Goal: Task Accomplishment & Management: Manage account settings

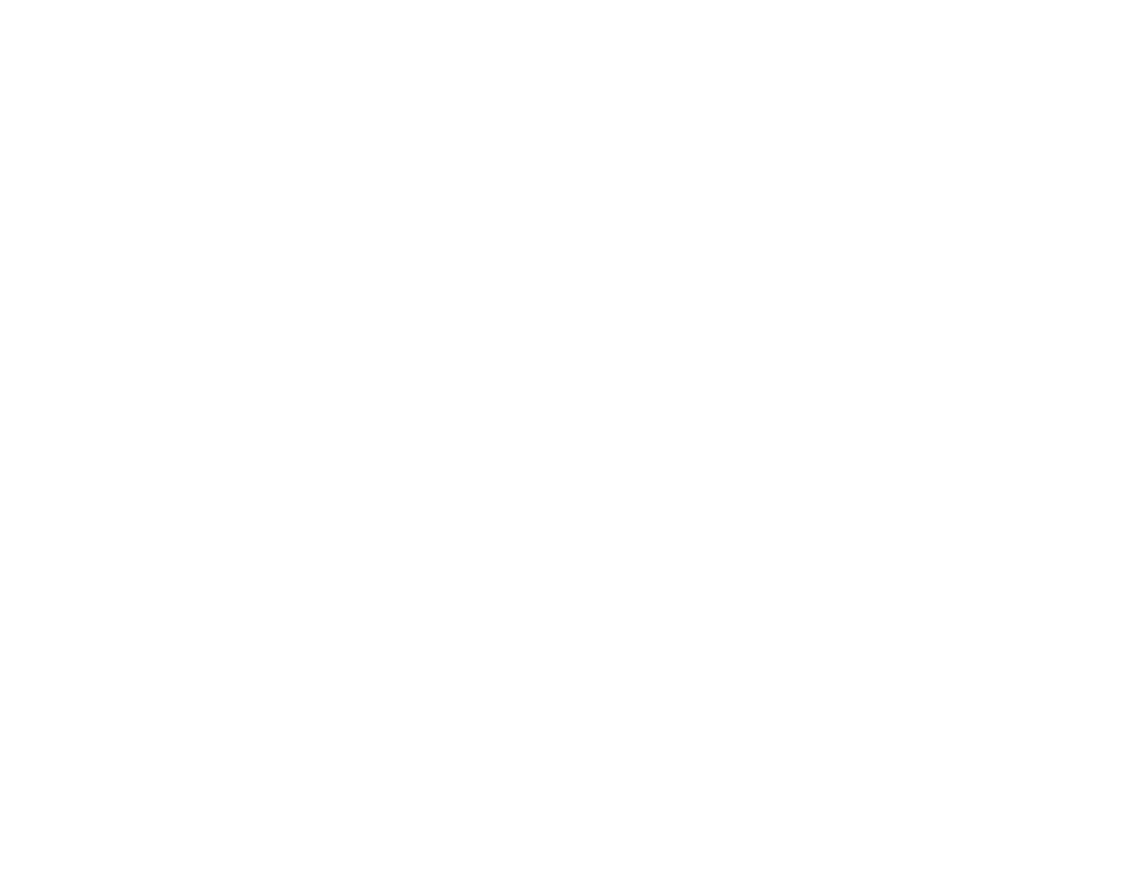
type input "richard.mayor@madwire.com"
click at [0, 0] on div "Sign in to your Marketing 360® account richard.mayor@madwire.com Forgot Passwor…" at bounding box center [0, 0] width 0 height 0
click at [0, 0] on input "Sign In" at bounding box center [0, 0] width 0 height 0
type input "[PERSON_NAME][EMAIL_ADDRESS][DOMAIN_NAME]"
click at [0, 0] on h1 "Sign in to your Marketing 360® account" at bounding box center [0, 0] width 0 height 0
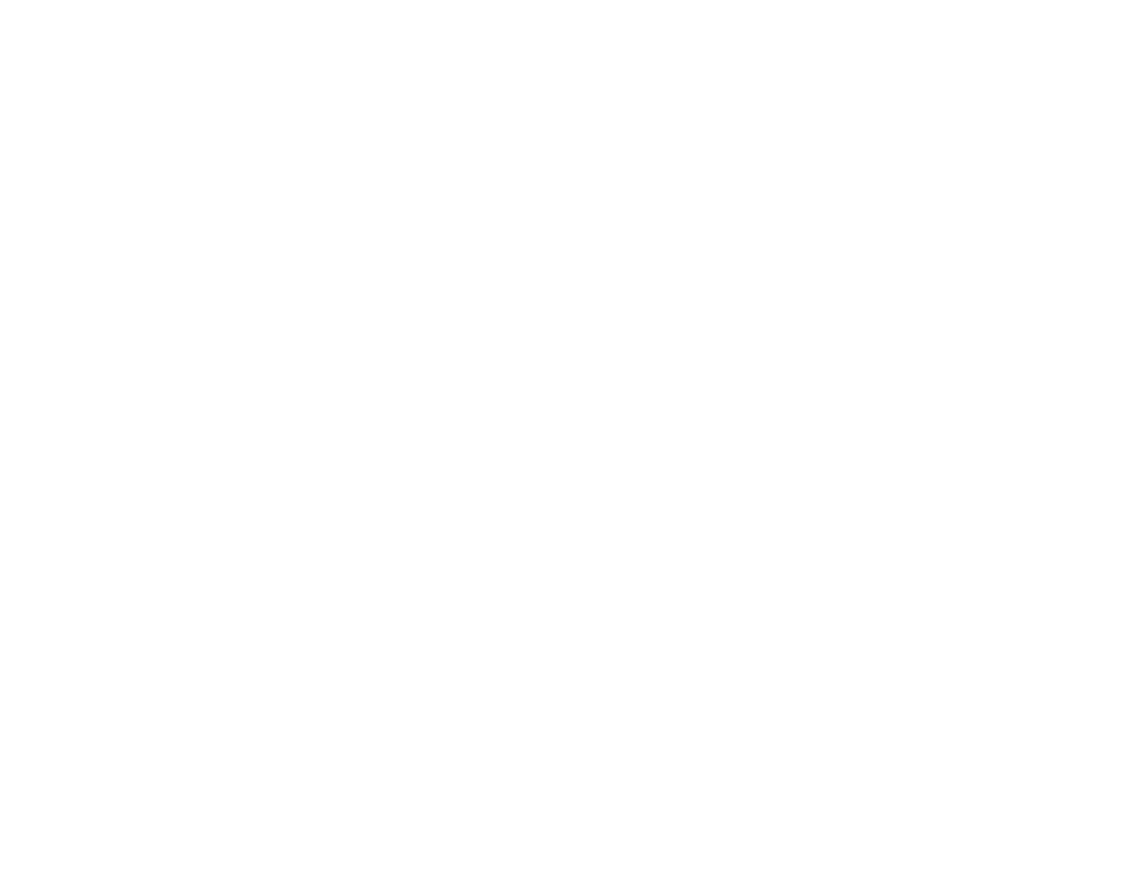
click at [0, 0] on input "Sign In" at bounding box center [0, 0] width 0 height 0
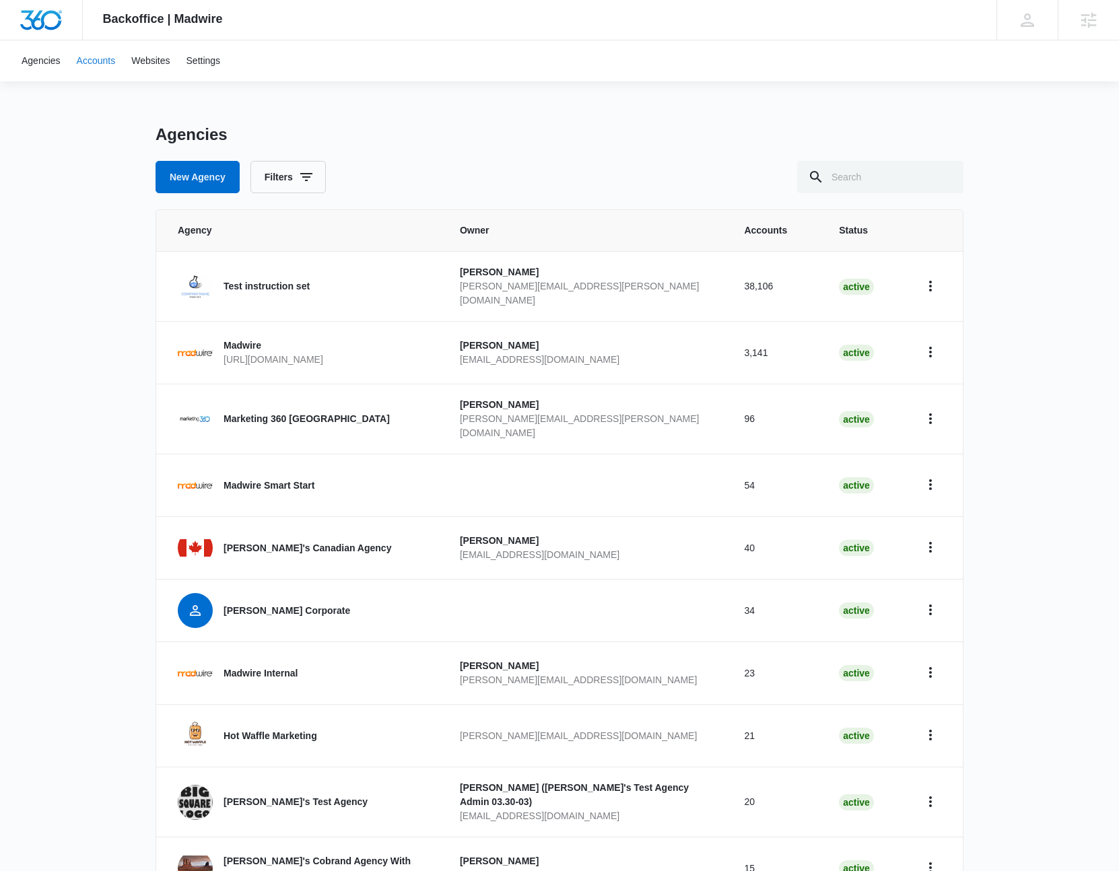
click at [100, 66] on link "Accounts" at bounding box center [96, 60] width 55 height 41
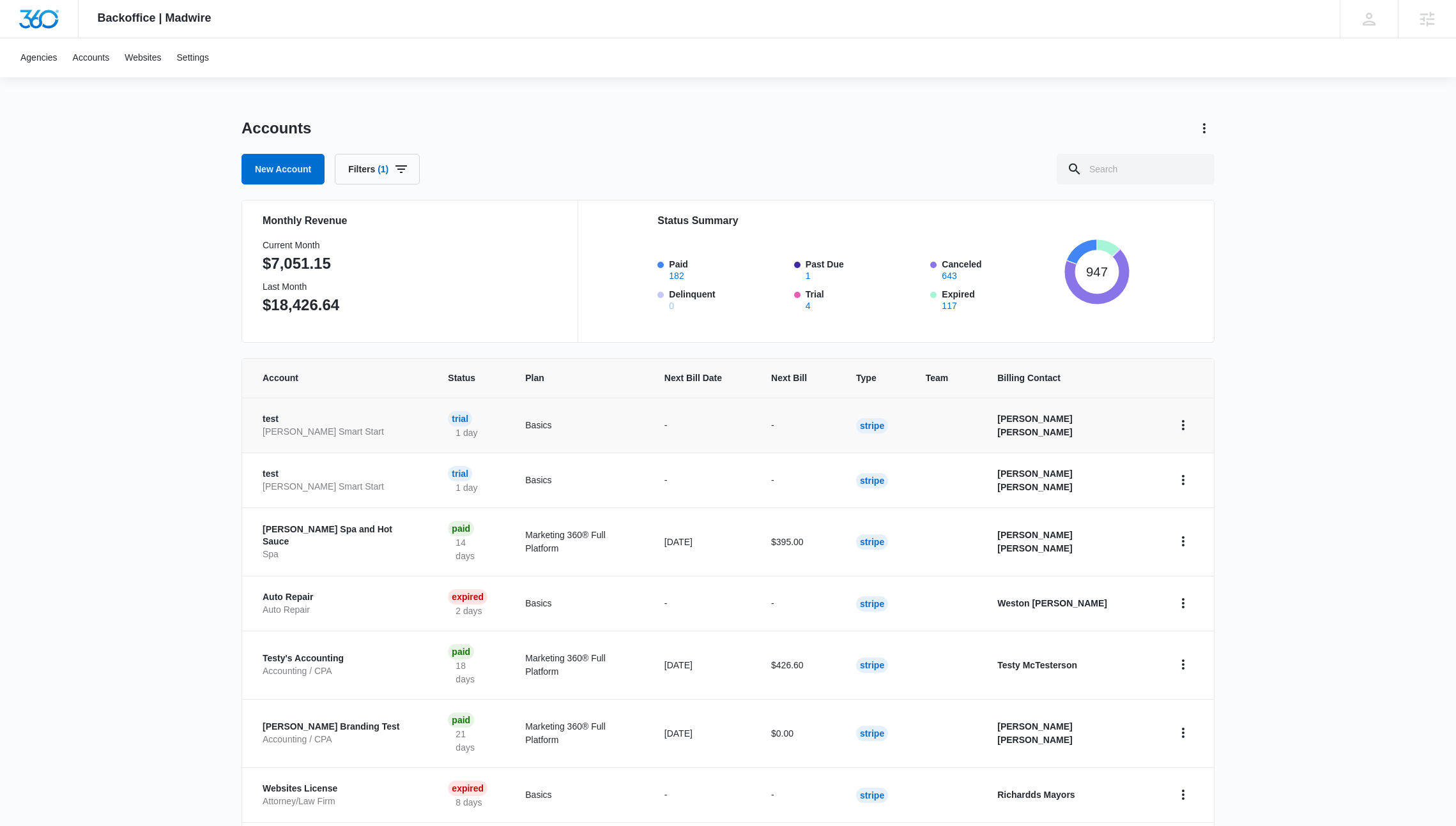
click at [338, 418] on p "test" at bounding box center [340, 419] width 155 height 12
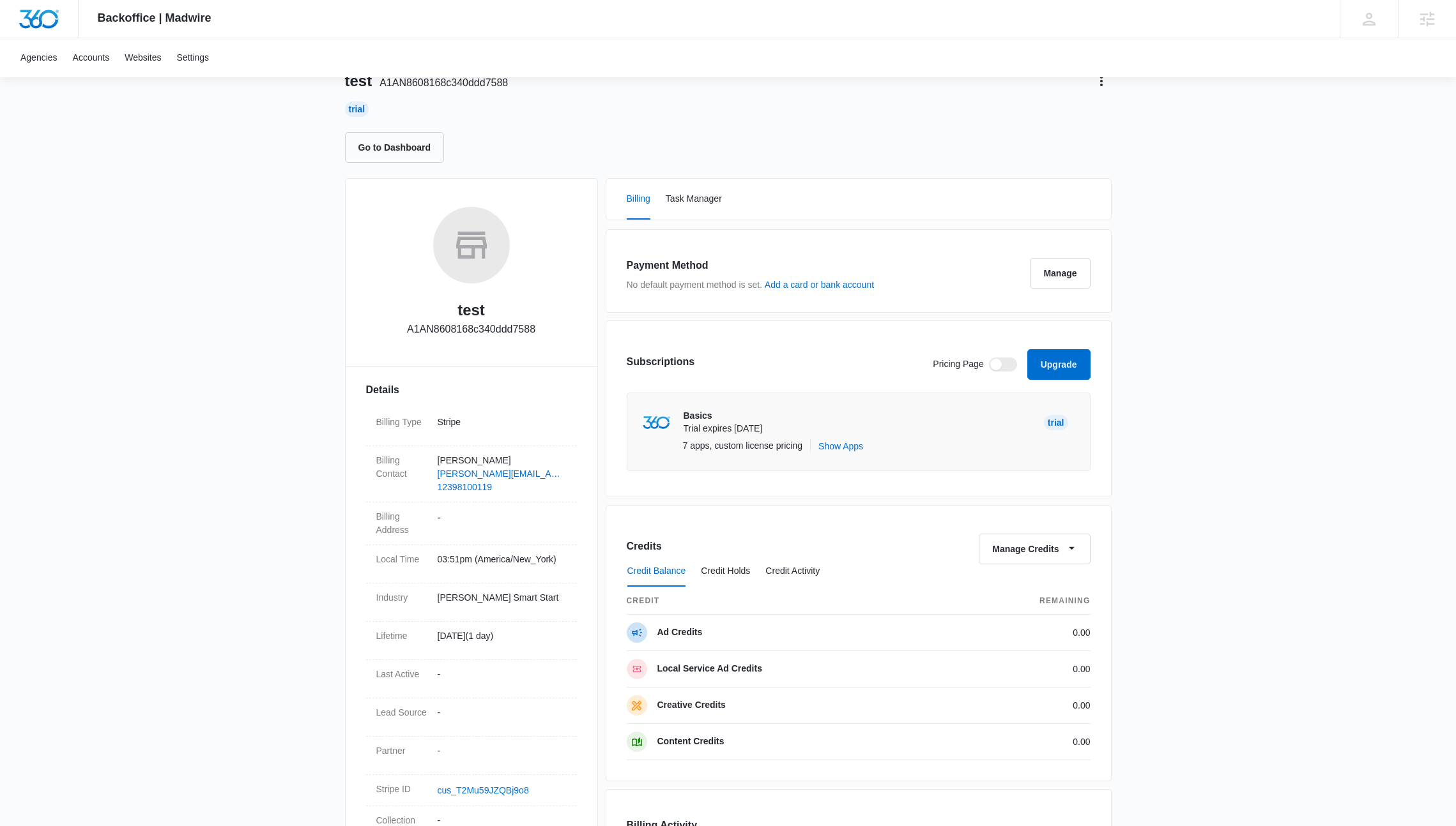
scroll to position [85, 0]
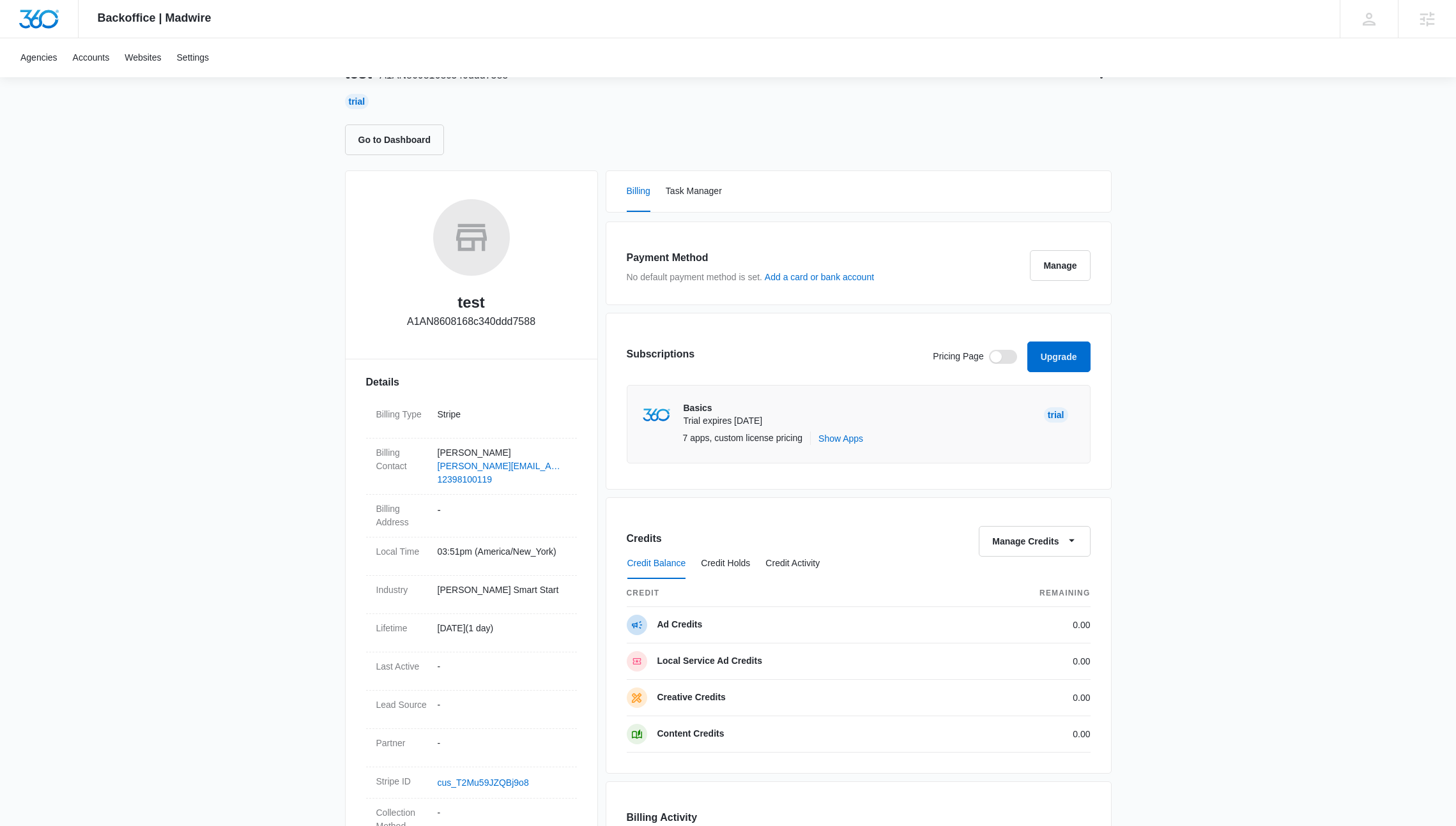
click at [1001, 355] on span at bounding box center [1003, 357] width 28 height 14
click at [988, 350] on input "checkbox" at bounding box center [988, 349] width 1 height 1
click at [1004, 357] on span at bounding box center [1010, 357] width 11 height 11
click at [988, 350] on input "checkbox" at bounding box center [988, 349] width 1 height 1
checkbox input "false"
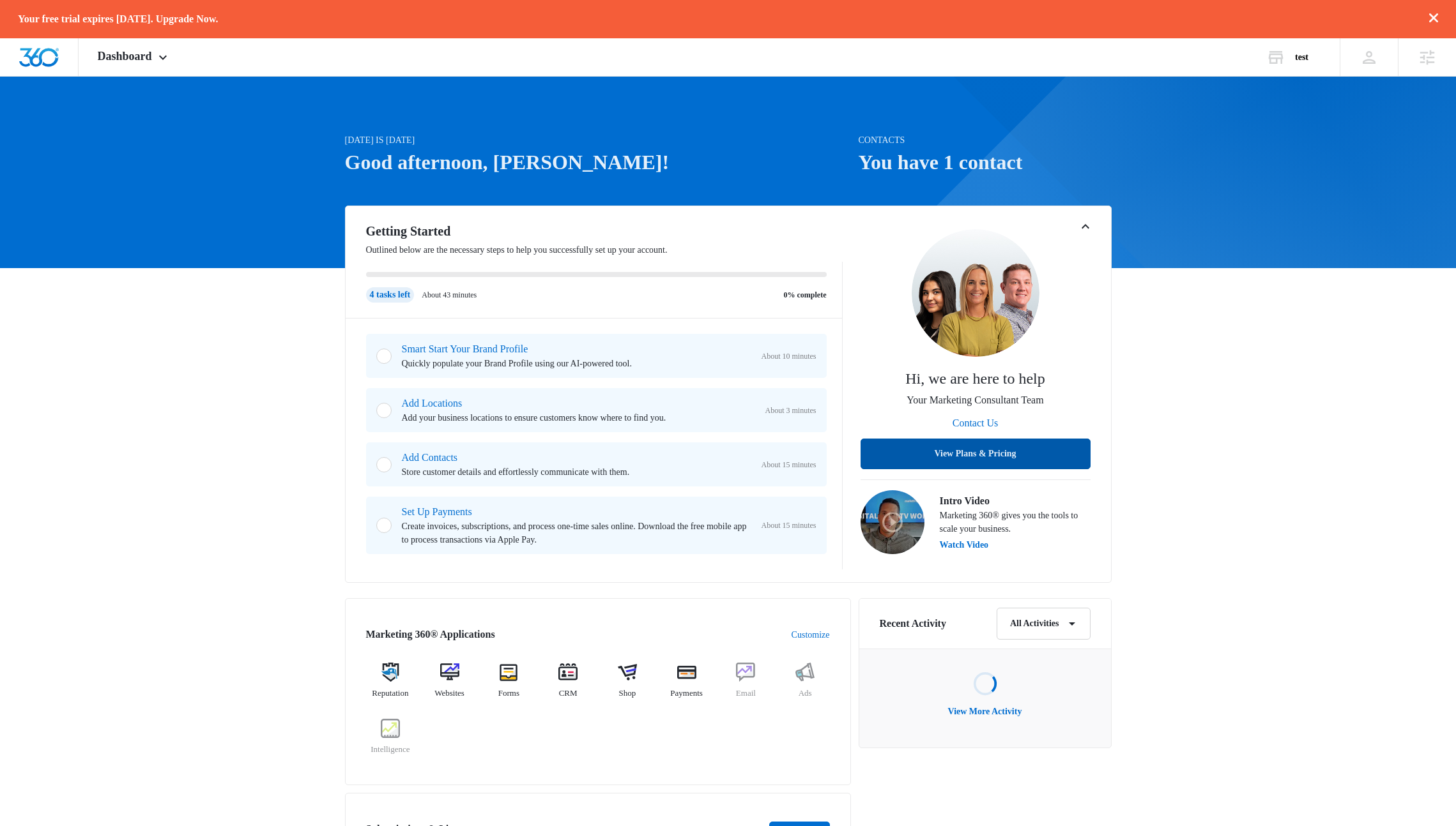
click at [989, 450] on button "View Plans & Pricing" at bounding box center [975, 454] width 230 height 30
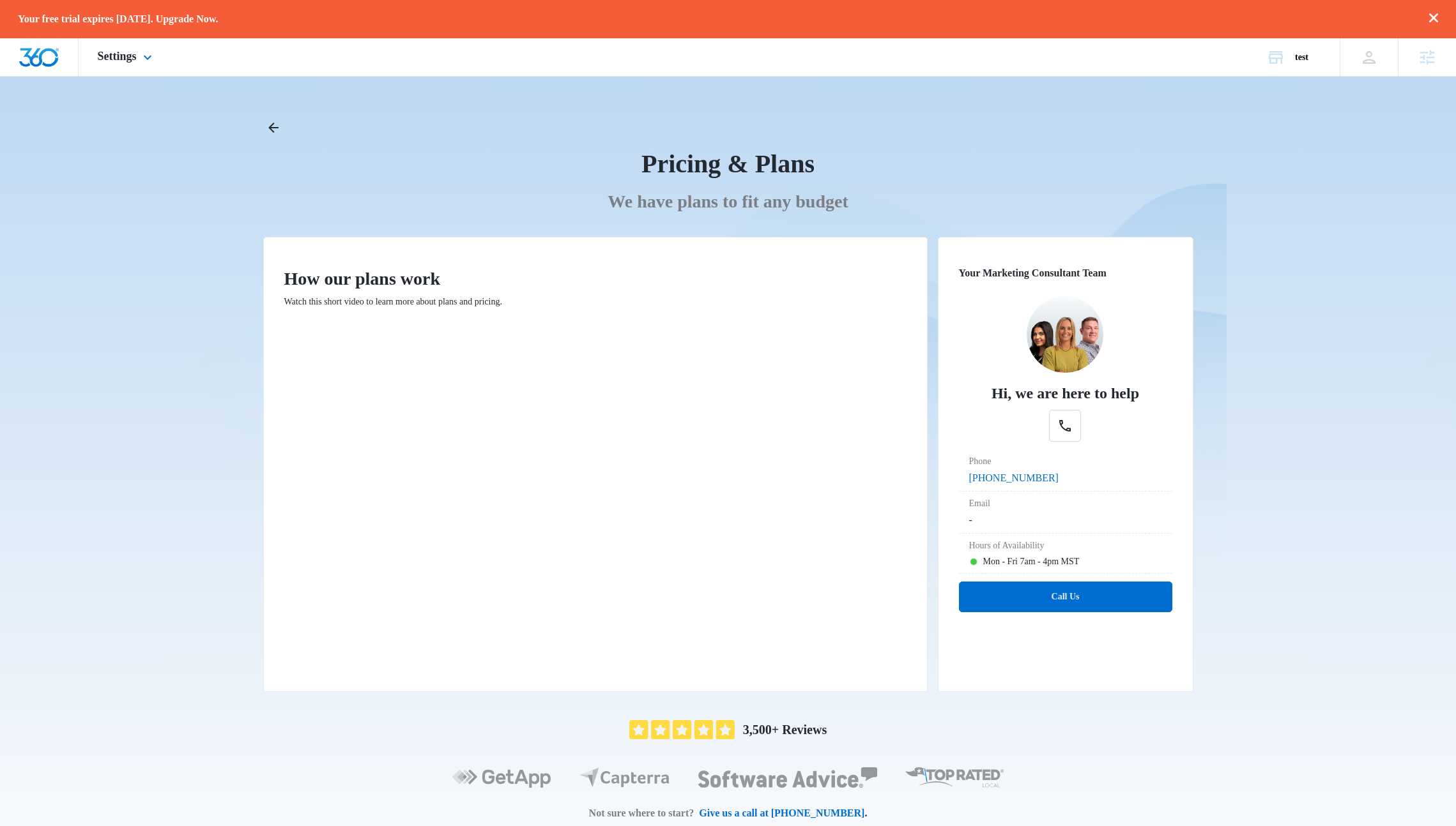
click at [380, 73] on div "Settings Apps Reputation Websites Forms CRM Email Shop Payments Ads Intelligenc…" at bounding box center [728, 57] width 1456 height 38
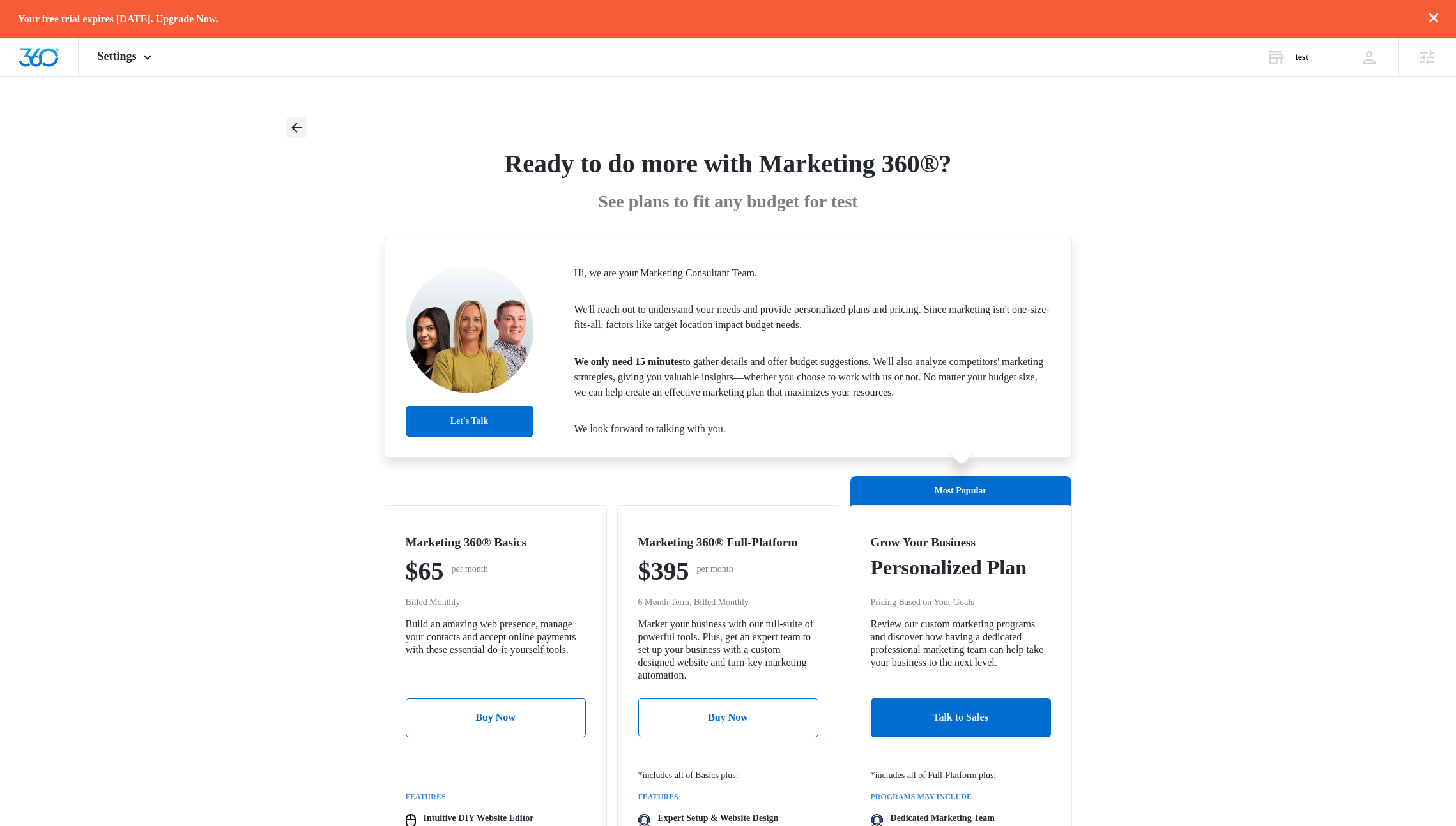
click at [298, 121] on icon "Back" at bounding box center [296, 128] width 15 height 15
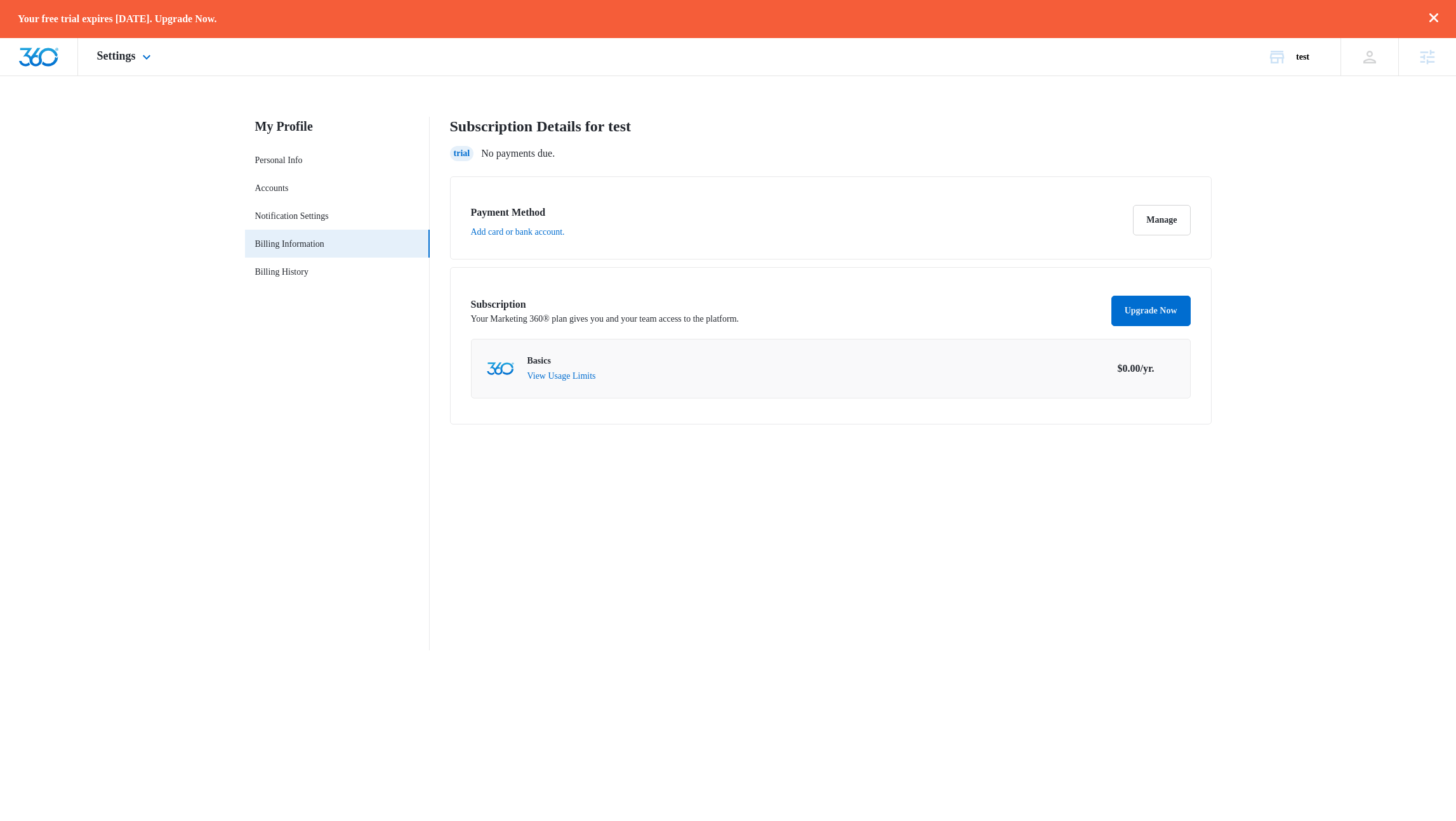
click at [47, 62] on img "Dashboard" at bounding box center [39, 57] width 41 height 19
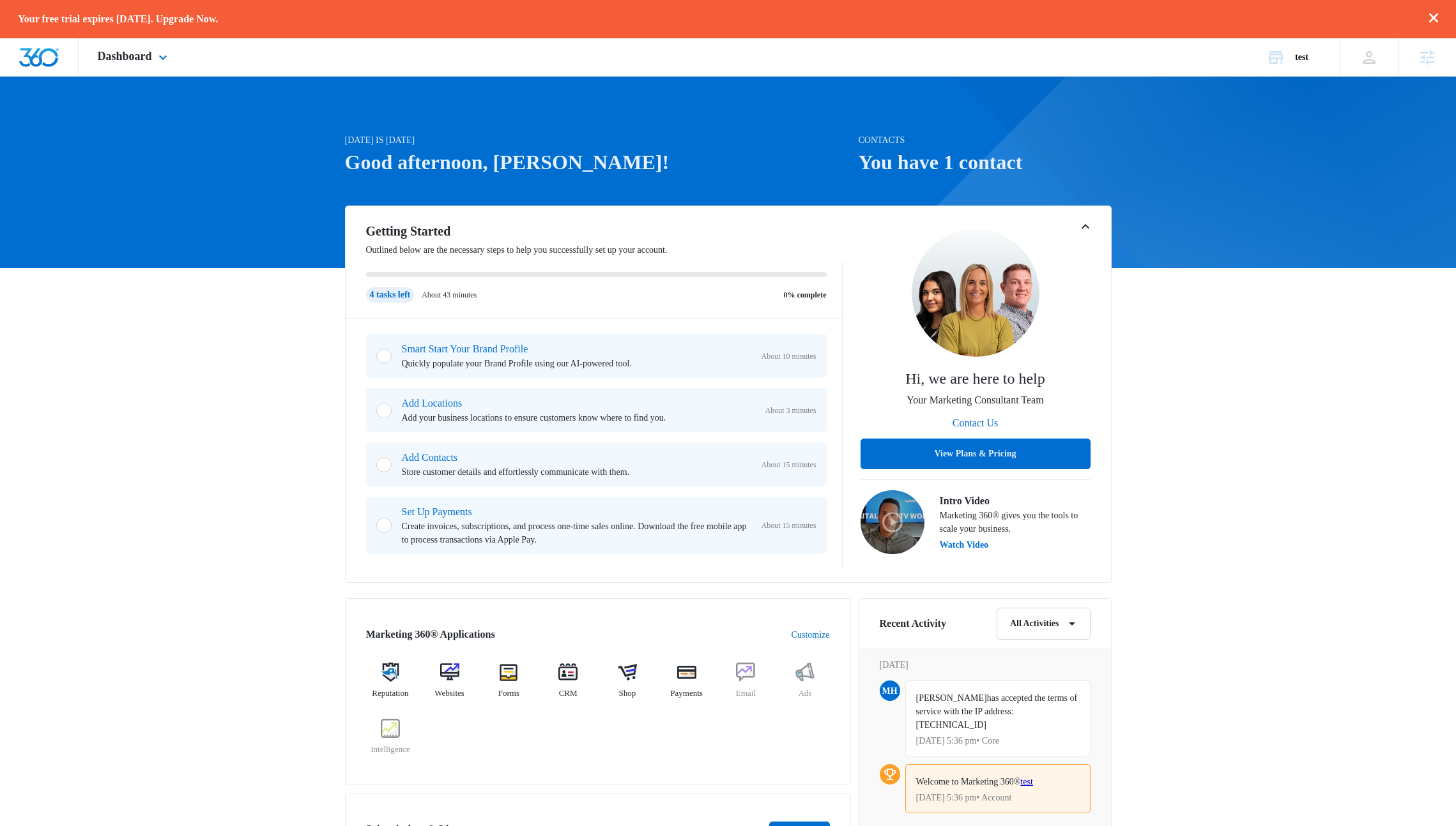
click at [54, 62] on img "Dashboard" at bounding box center [39, 58] width 41 height 19
click at [992, 446] on button "View Plans & Pricing" at bounding box center [975, 454] width 230 height 30
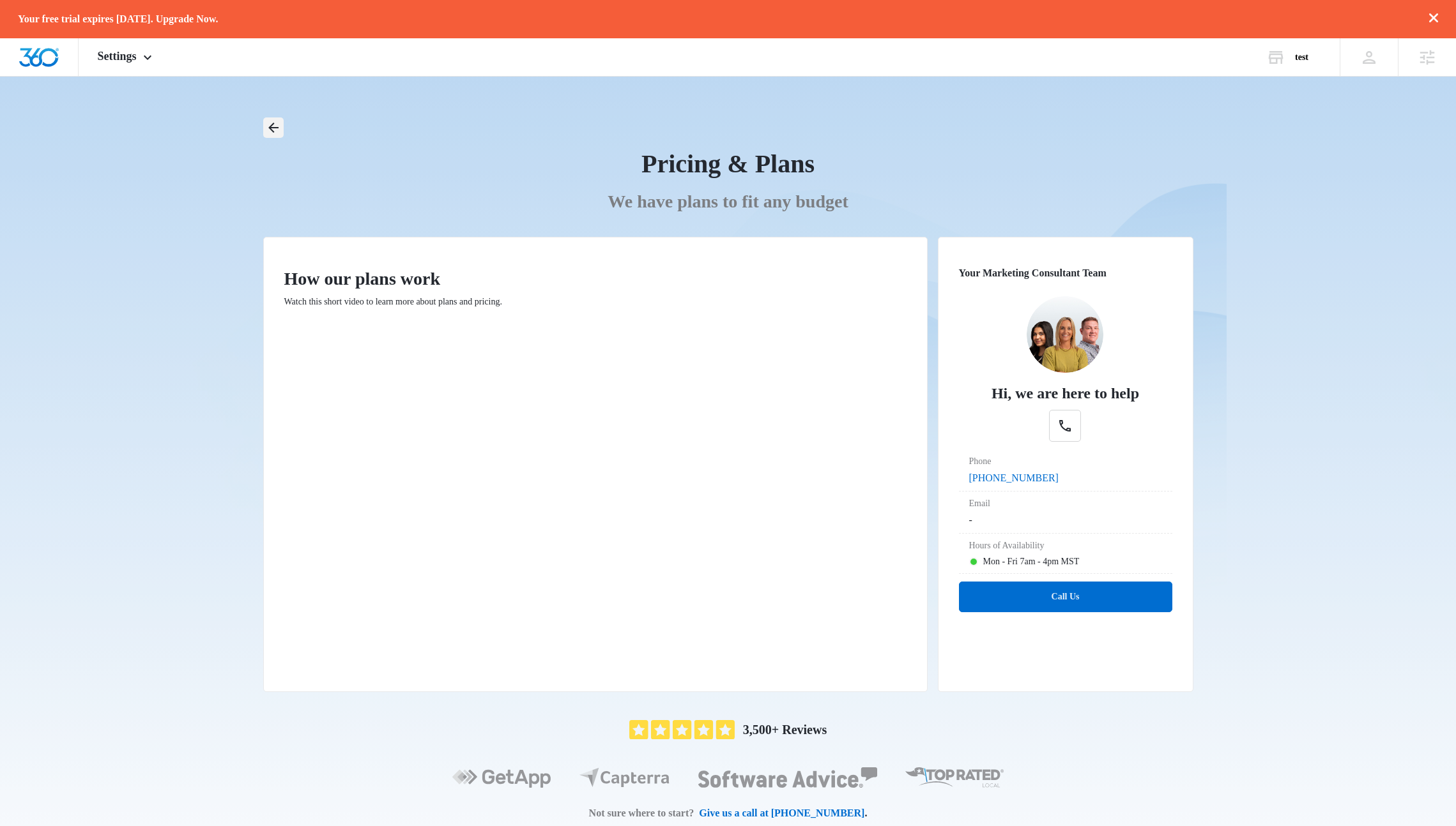
click at [274, 130] on icon "Back" at bounding box center [273, 128] width 15 height 15
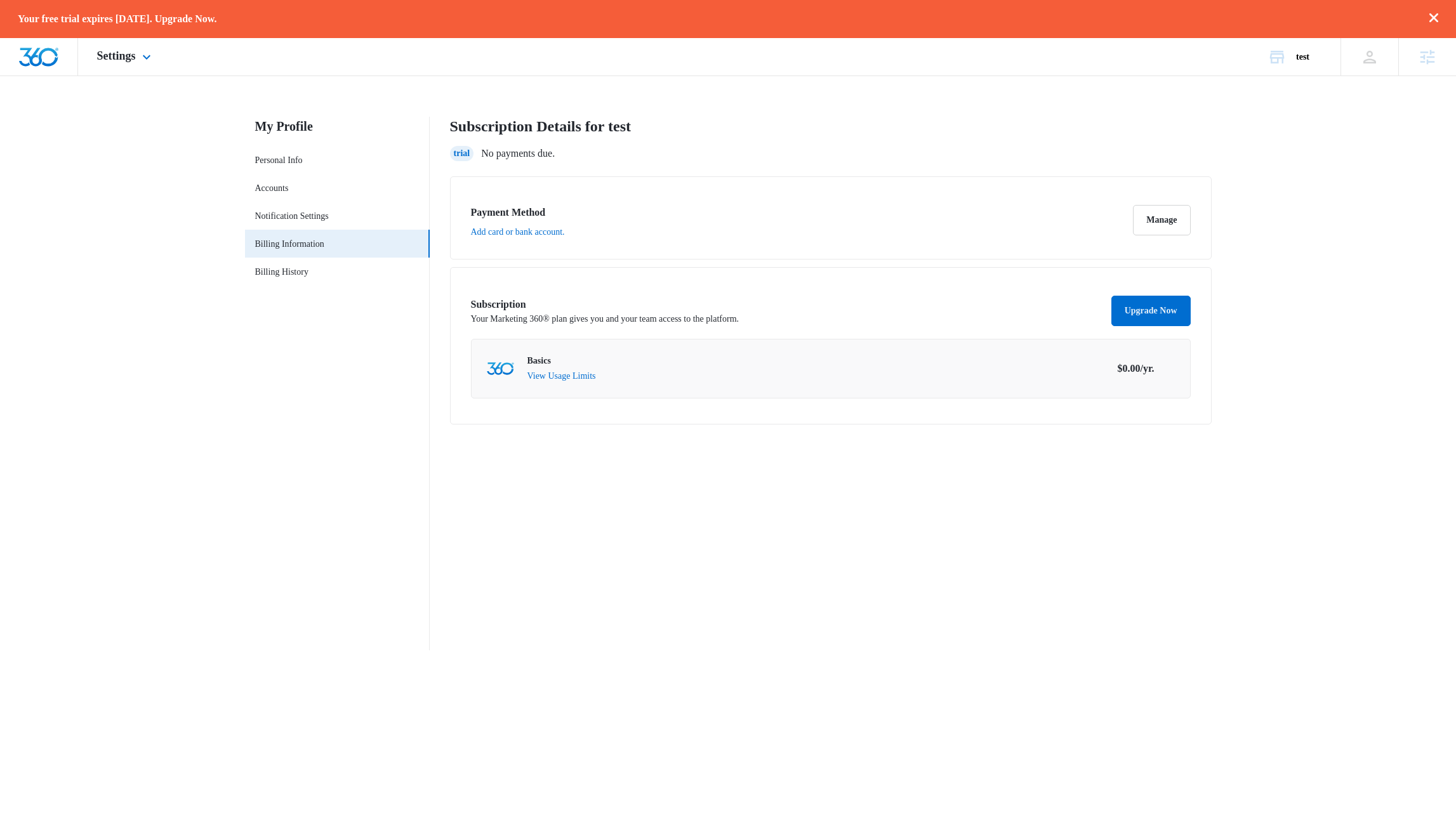
click at [45, 69] on div at bounding box center [39, 57] width 78 height 38
click at [47, 61] on img "Dashboard" at bounding box center [39, 57] width 41 height 19
